Goal: Information Seeking & Learning: Check status

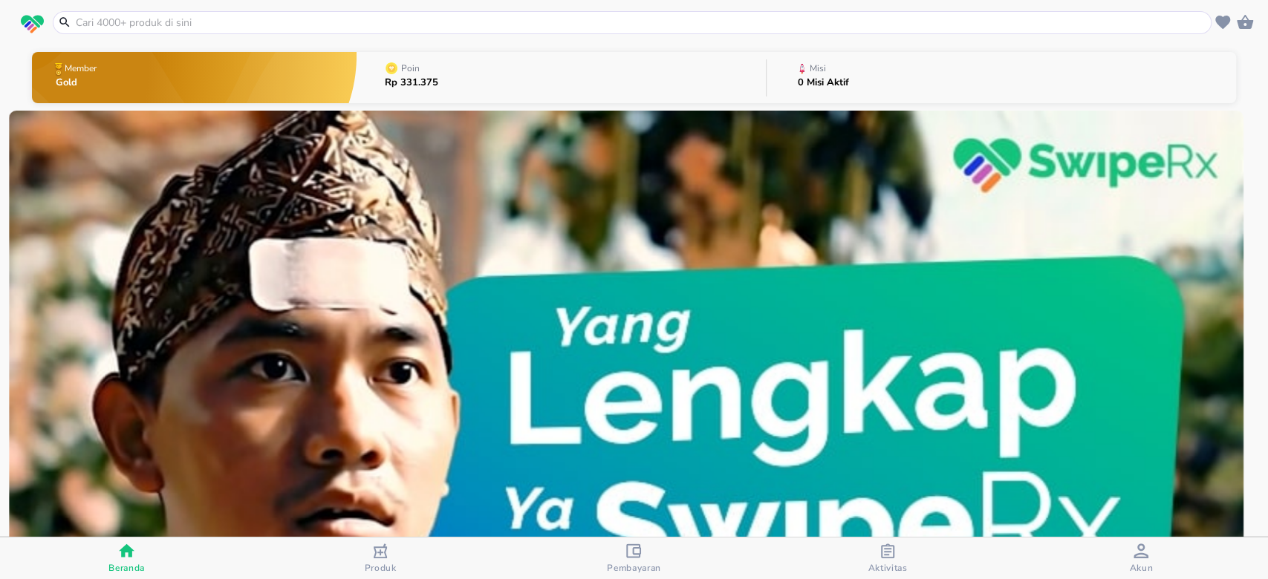
click at [842, 74] on div "Misi" at bounding box center [826, 68] width 57 height 19
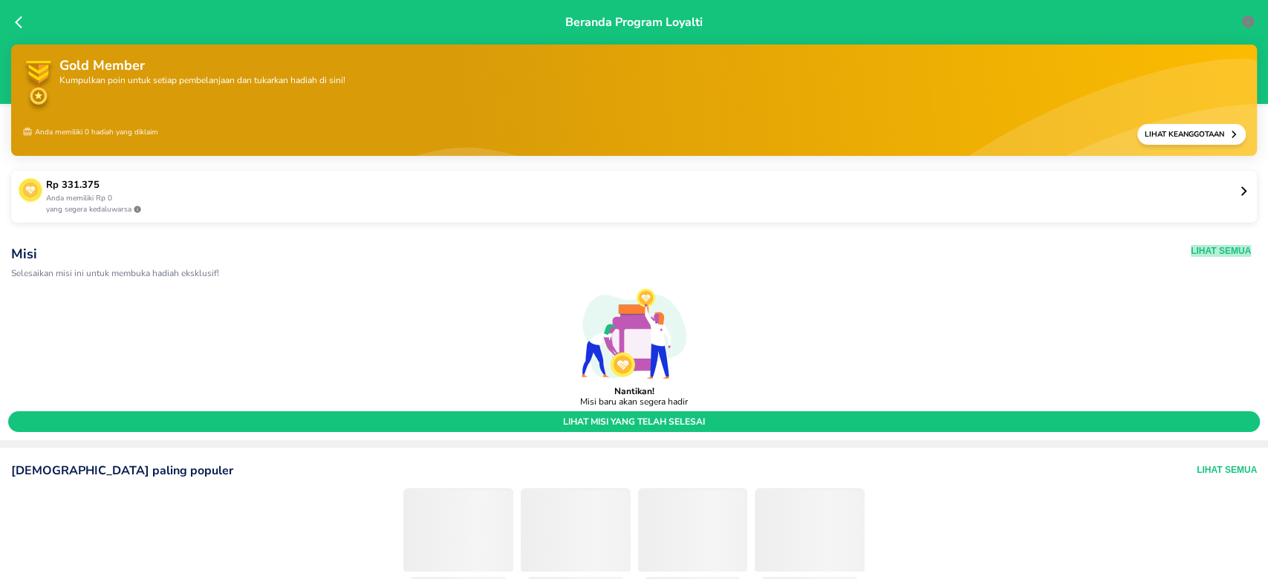
click at [1214, 245] on button "Lihat Semua" at bounding box center [1221, 251] width 60 height 12
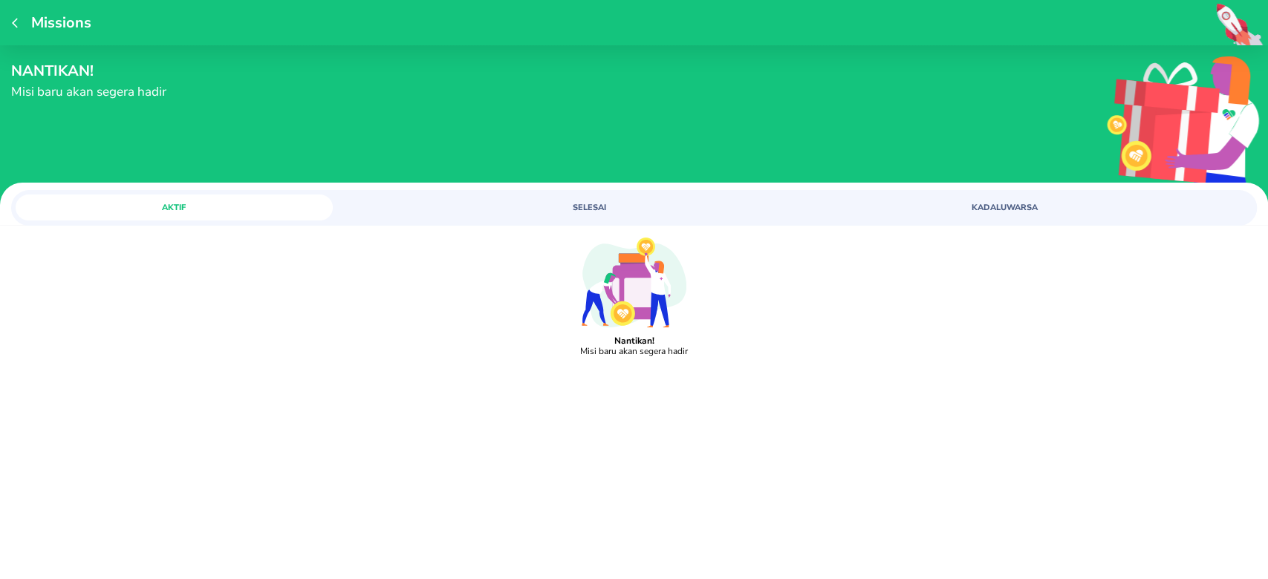
click at [578, 199] on button "SELESAI" at bounding box center [589, 208] width 317 height 26
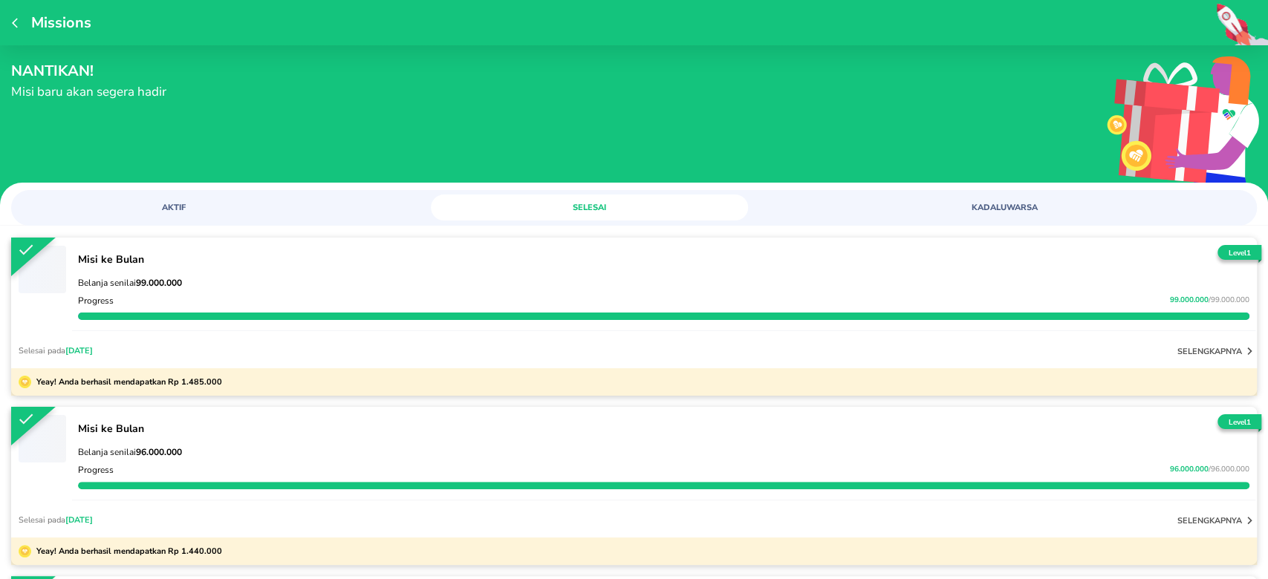
click at [387, 286] on p "Belanja senilai 99.000.000" at bounding box center [663, 283] width 1171 height 12
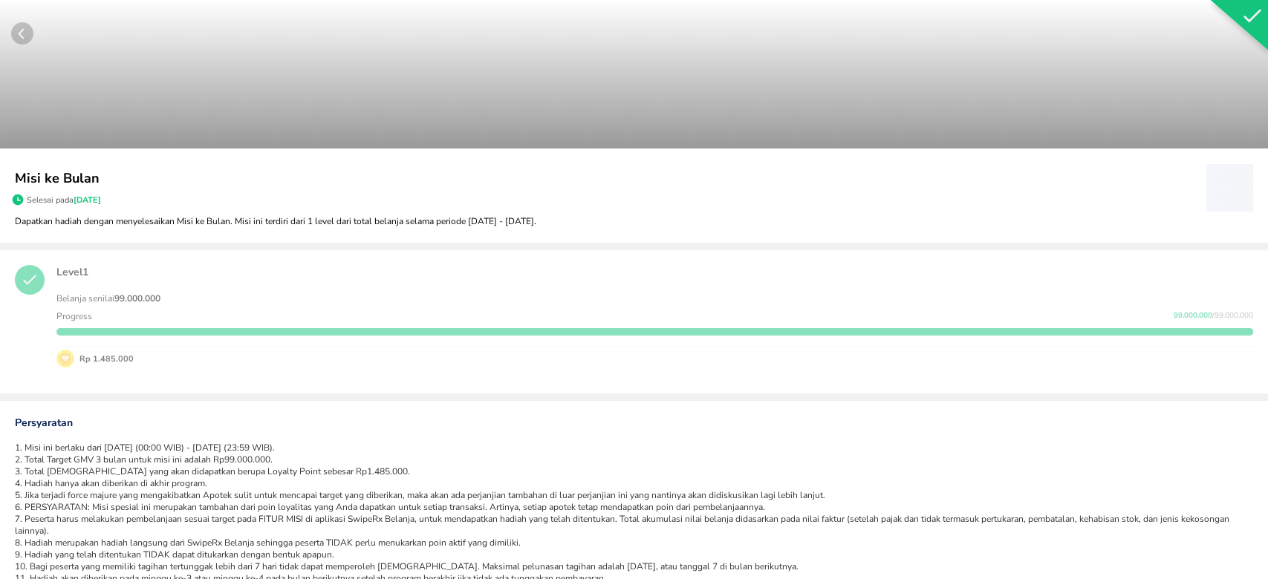
click at [19, 28] on circle "button" at bounding box center [22, 33] width 22 height 22
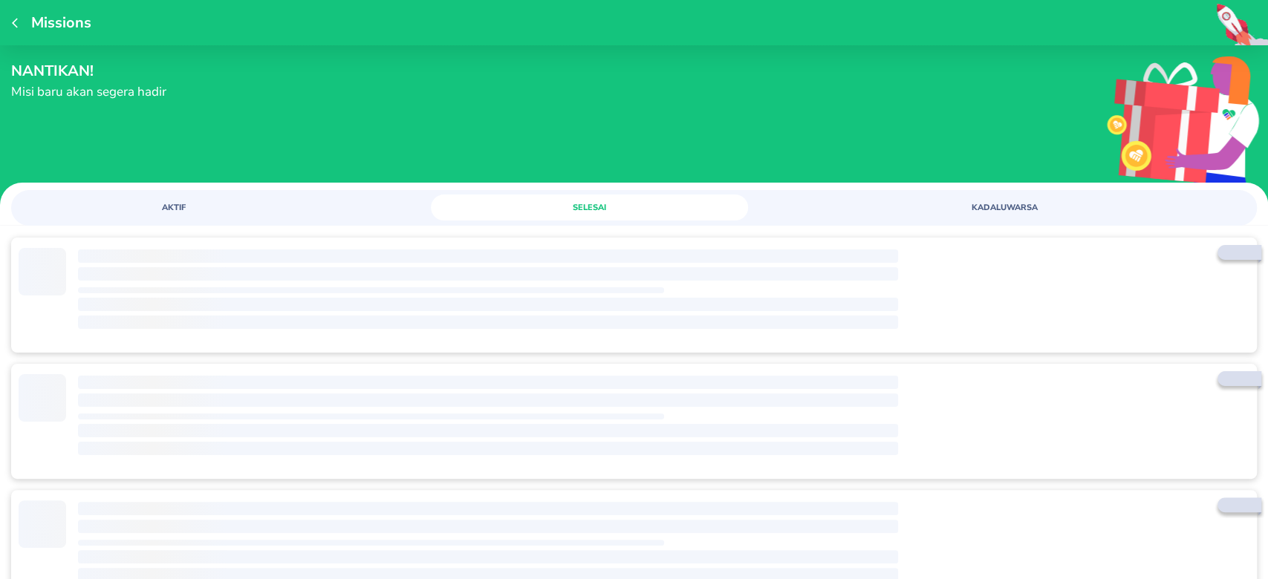
click at [196, 204] on span "AKTIF" at bounding box center [174, 207] width 299 height 11
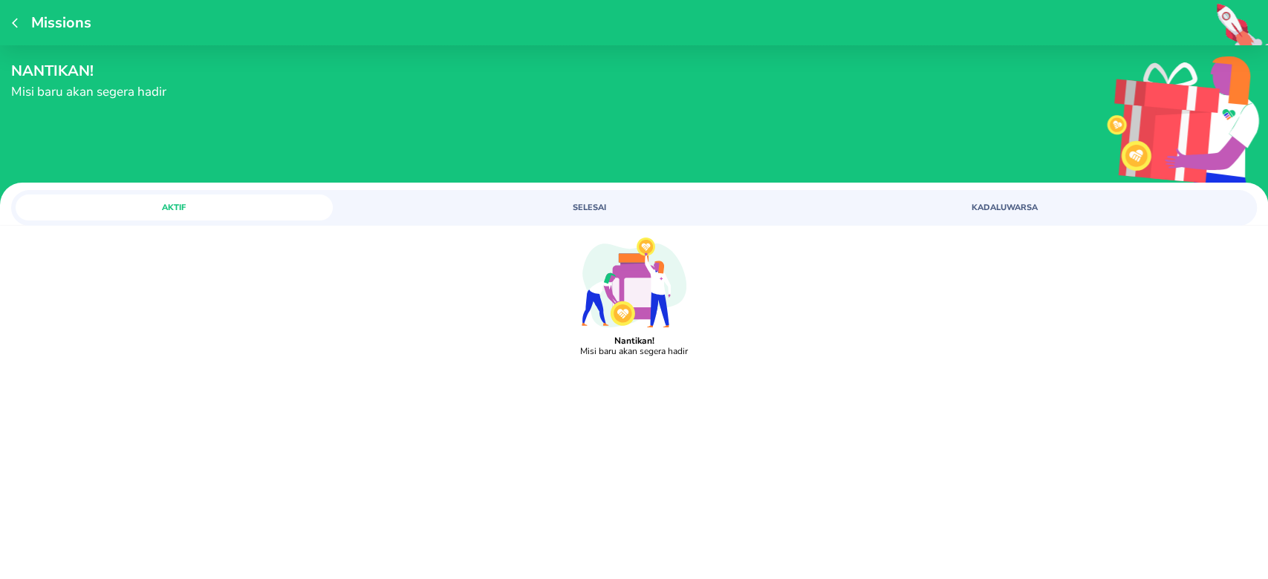
click at [598, 208] on span "SELESAI" at bounding box center [589, 207] width 299 height 11
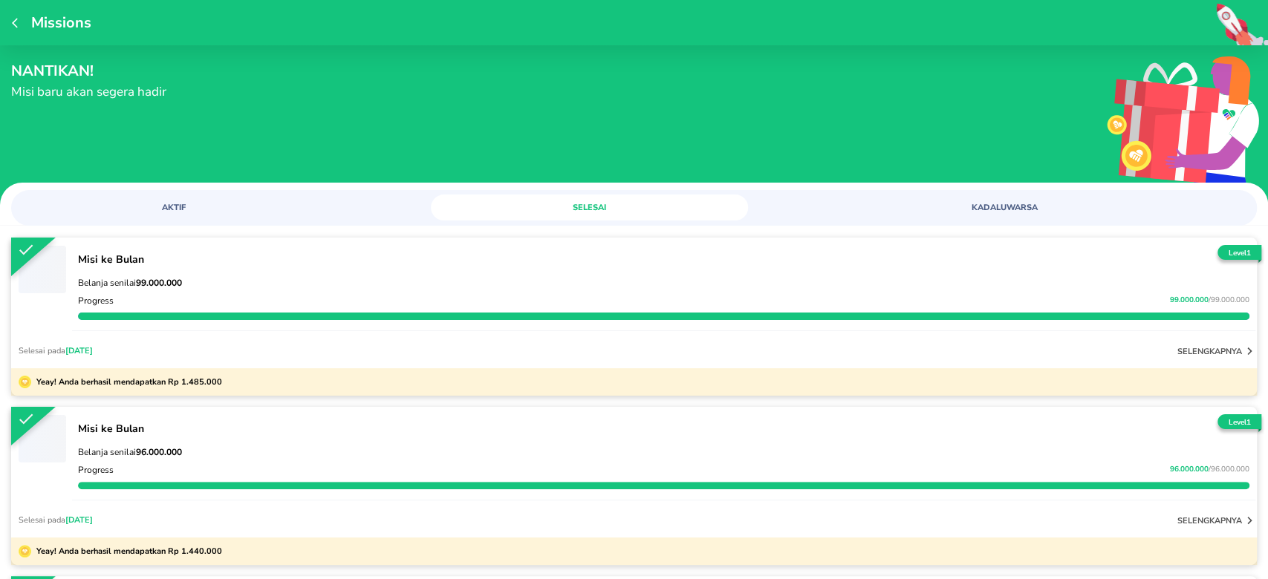
click at [963, 213] on button "KADALUWARSA" at bounding box center [1004, 208] width 317 height 26
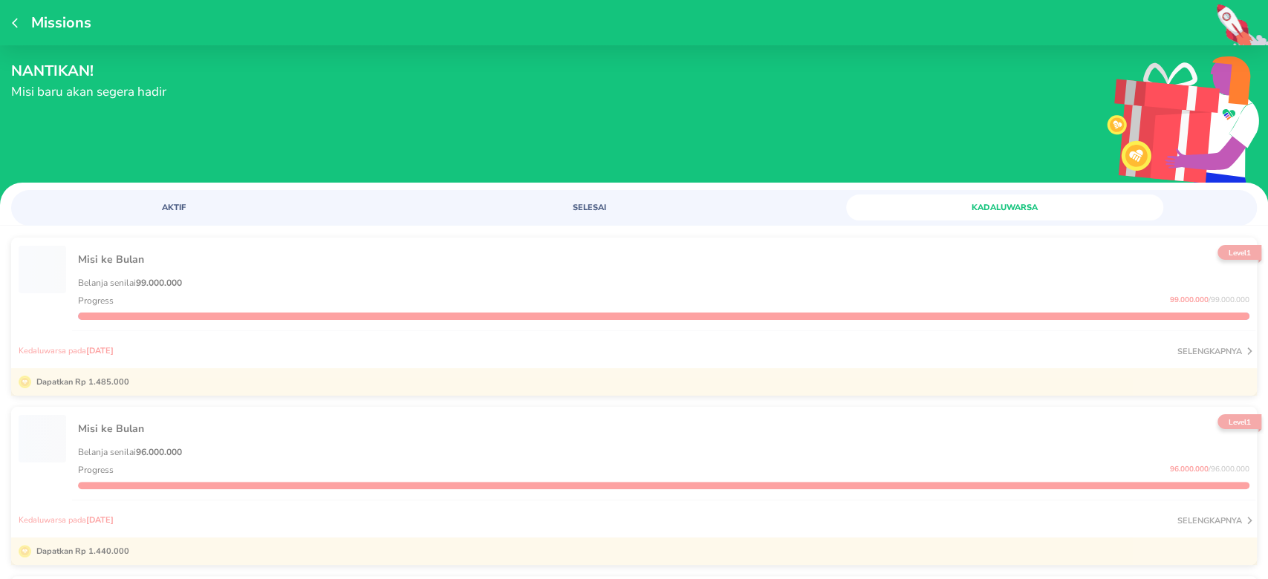
scroll to position [99, 0]
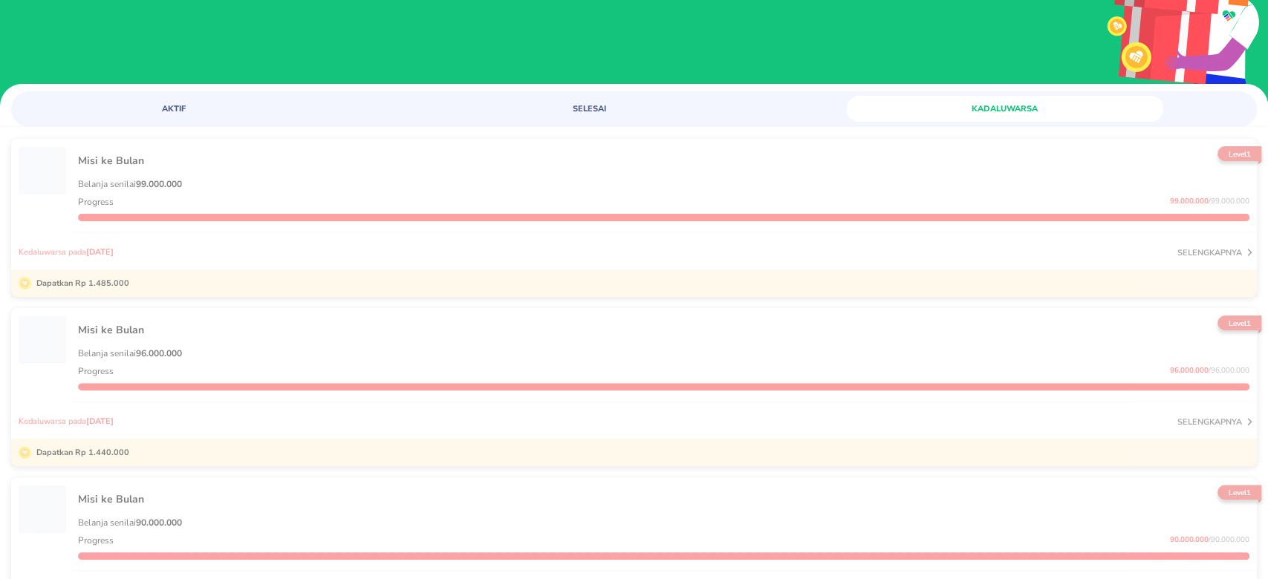
click at [234, 169] on div "Belanja senilai 99.000.000 Progress 99.000.000 / 99.000.000" at bounding box center [663, 200] width 1183 height 65
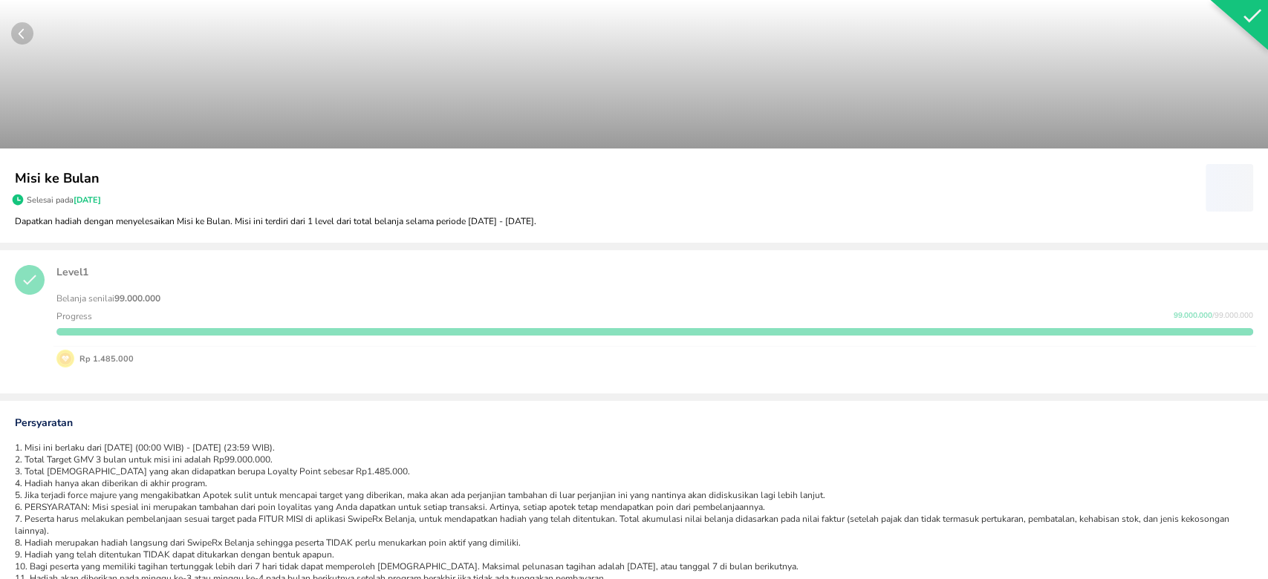
scroll to position [67, 0]
